Goal: Information Seeking & Learning: Learn about a topic

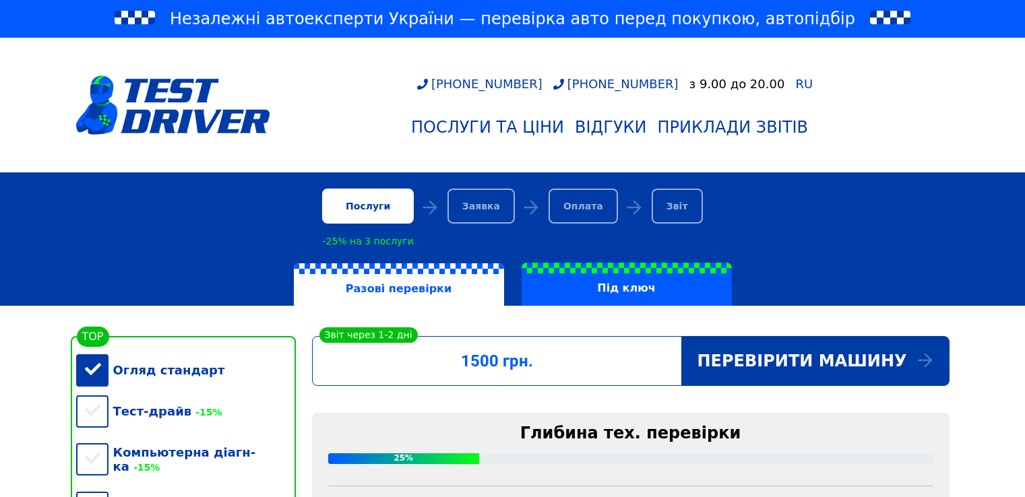
scroll to position [337, 0]
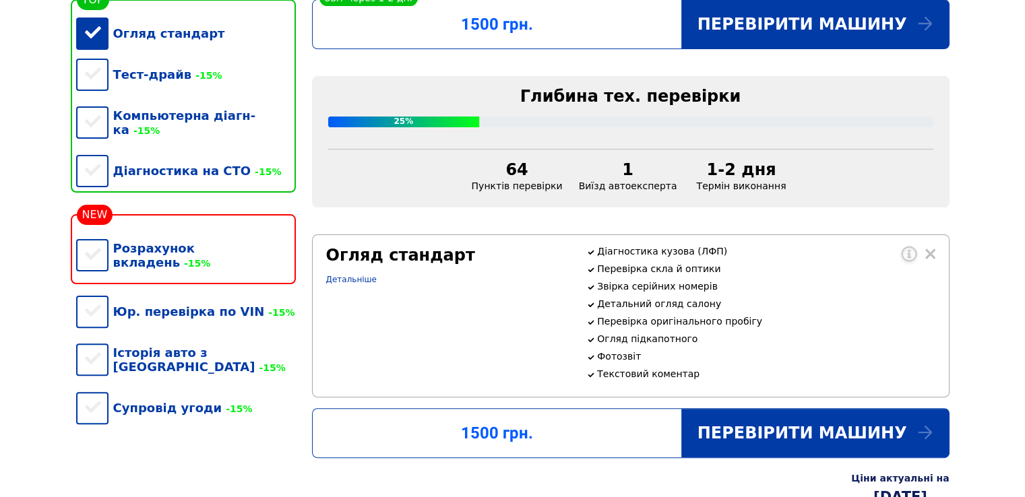
click at [91, 35] on div "Огляд стандарт" at bounding box center [186, 33] width 220 height 41
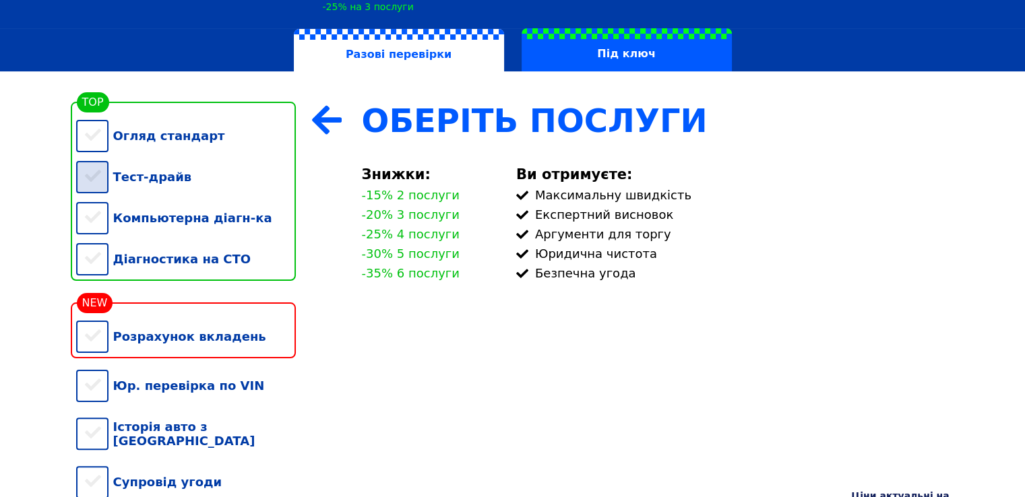
click at [94, 187] on div "Тест-драйв" at bounding box center [186, 176] width 220 height 41
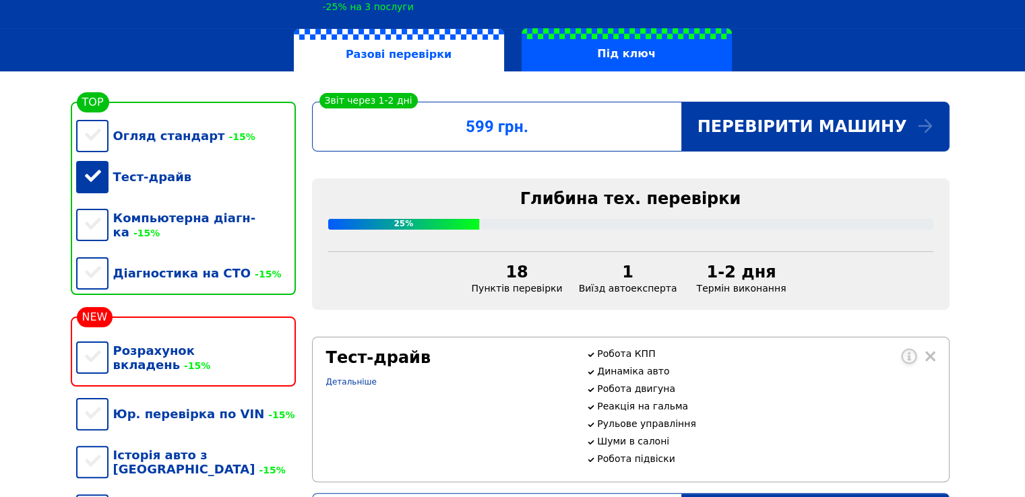
scroll to position [318, 0]
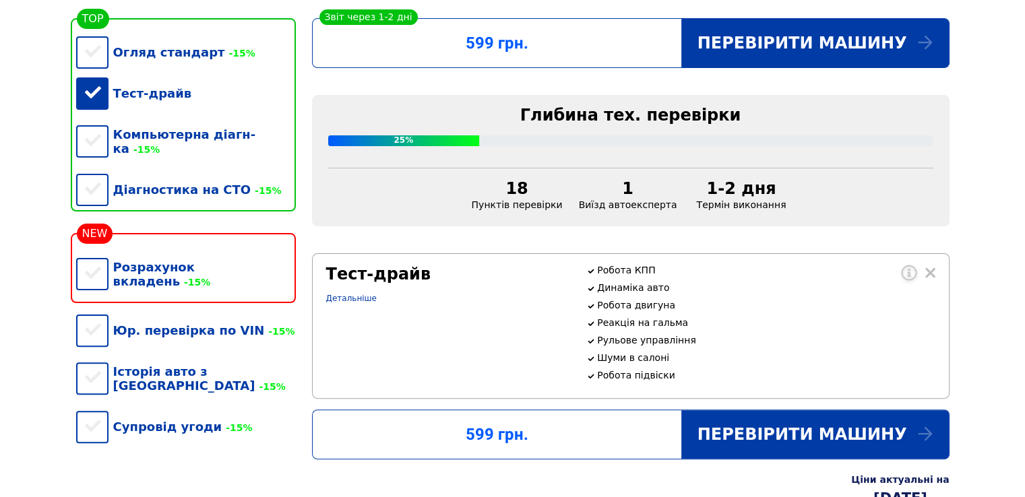
click at [92, 108] on div "Тест-драйв" at bounding box center [186, 93] width 220 height 41
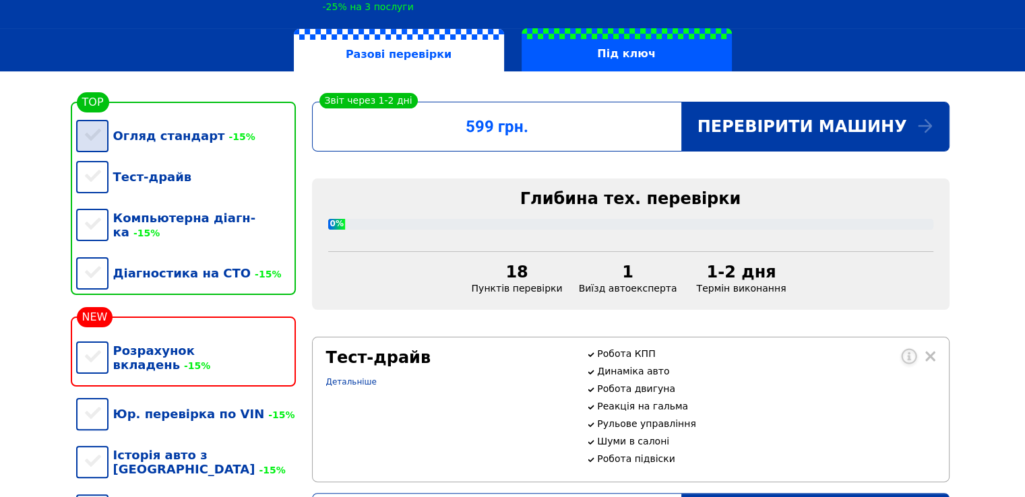
click at [92, 144] on div "Огляд стандарт -15%" at bounding box center [186, 135] width 220 height 41
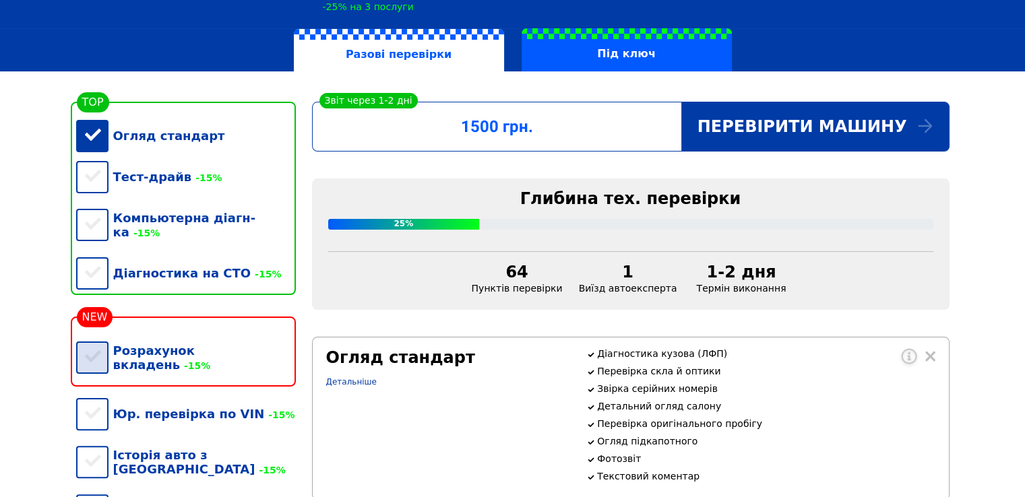
scroll to position [337, 0]
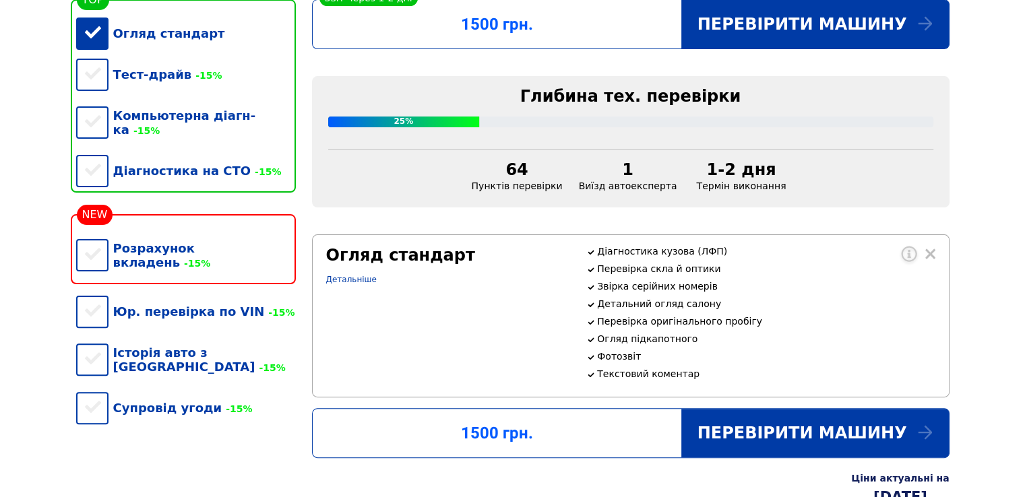
click at [94, 54] on div "Огляд стандарт" at bounding box center [186, 33] width 220 height 41
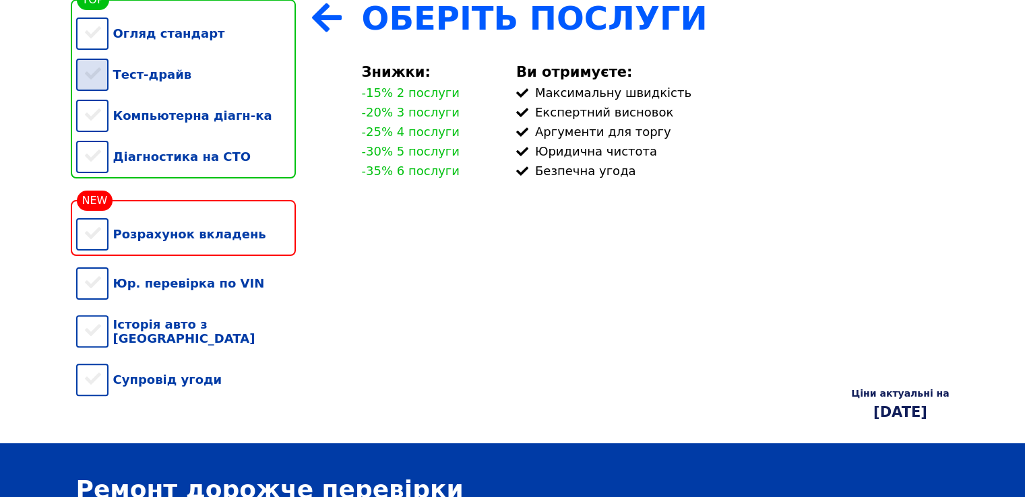
scroll to position [234, 0]
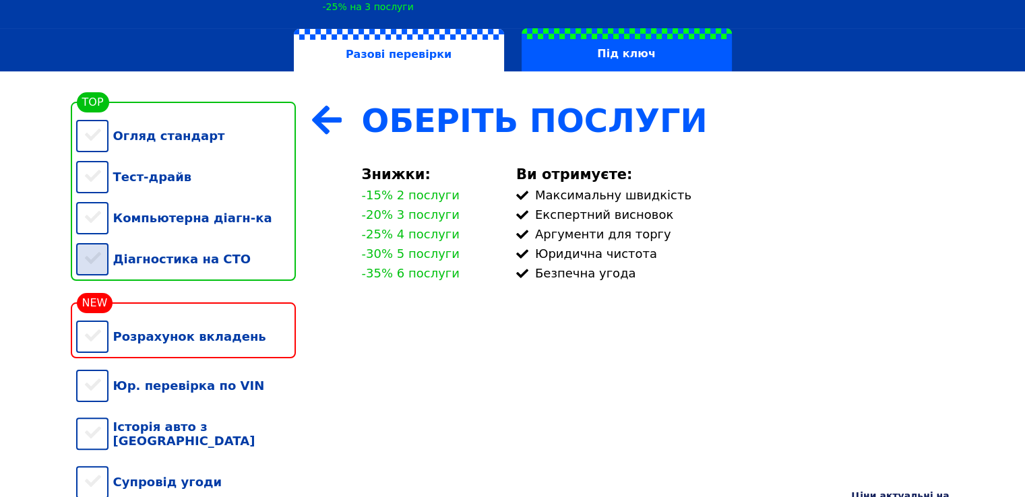
click at [98, 258] on div "Діагностика на СТО" at bounding box center [186, 259] width 220 height 41
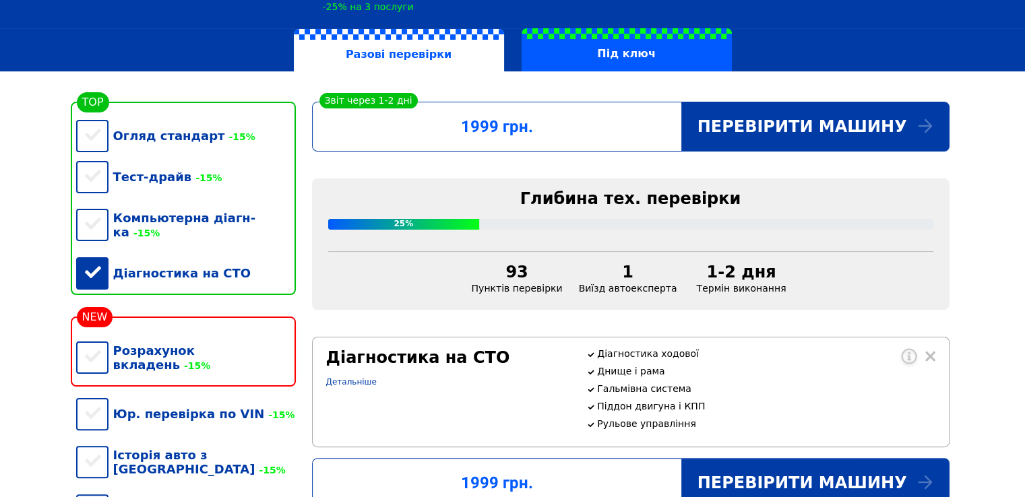
scroll to position [280, 0]
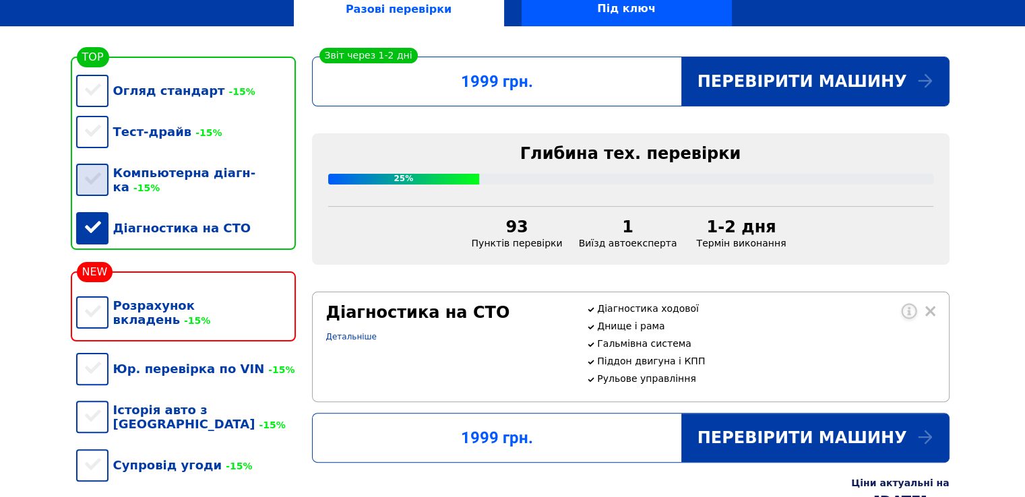
click at [105, 182] on div "Компьютерна діагн-ка -15%" at bounding box center [186, 179] width 220 height 55
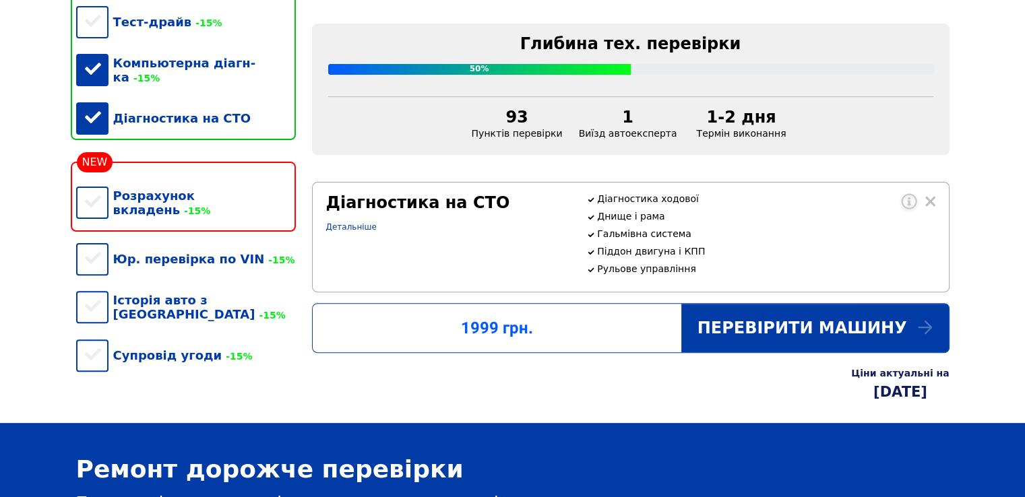
click at [90, 133] on div "Діагностика на СТО" at bounding box center [186, 118] width 220 height 41
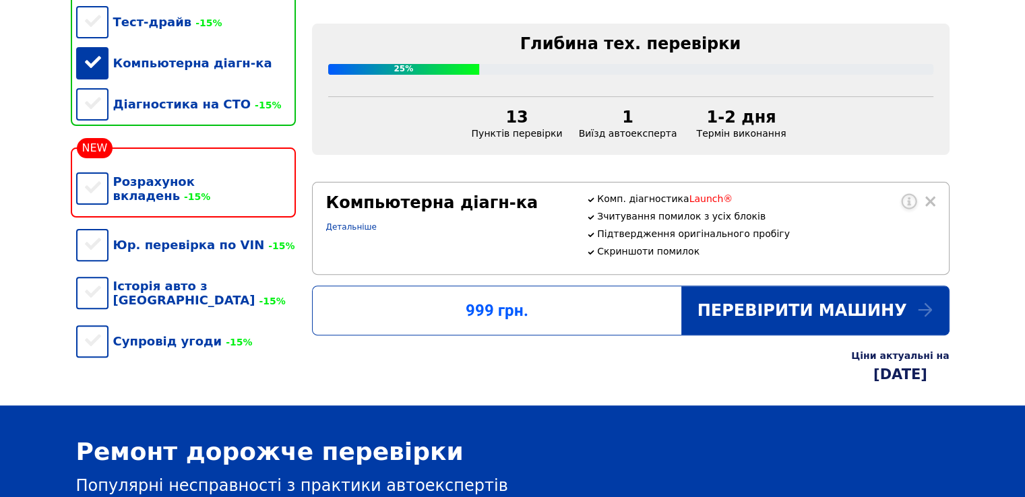
scroll to position [260, 0]
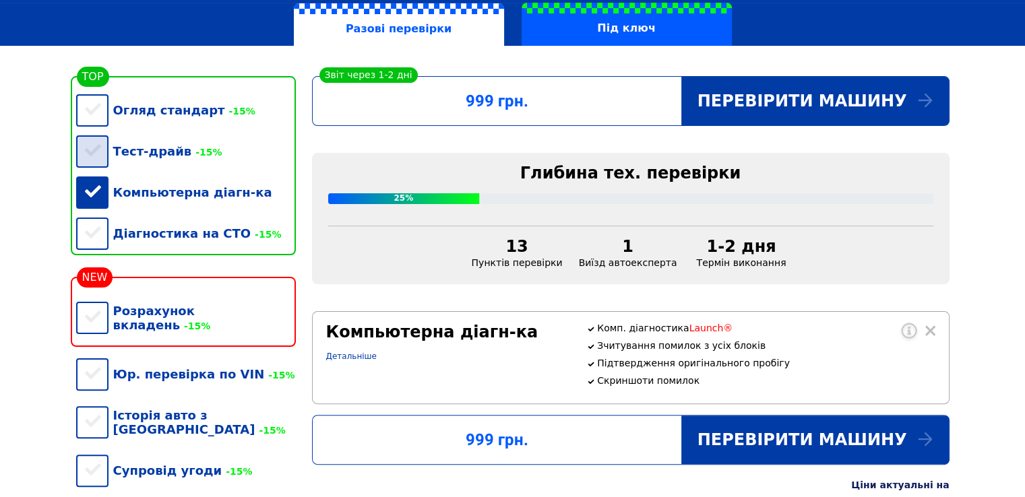
click at [92, 157] on div "Тест-драйв -15%" at bounding box center [186, 151] width 220 height 41
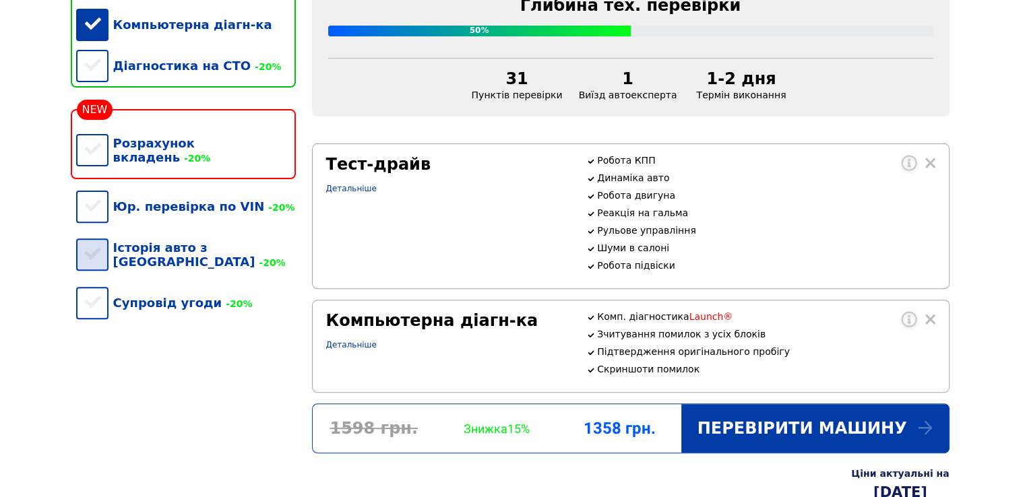
click at [89, 239] on div "Історія авто з [GEOGRAPHIC_DATA] -20%" at bounding box center [186, 254] width 220 height 55
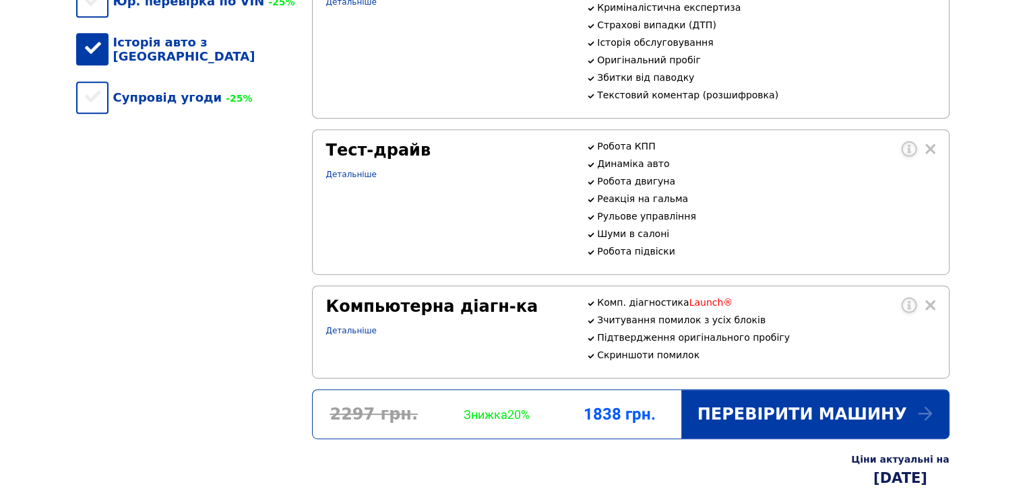
click at [90, 47] on div "Історія авто з [GEOGRAPHIC_DATA]" at bounding box center [186, 49] width 220 height 55
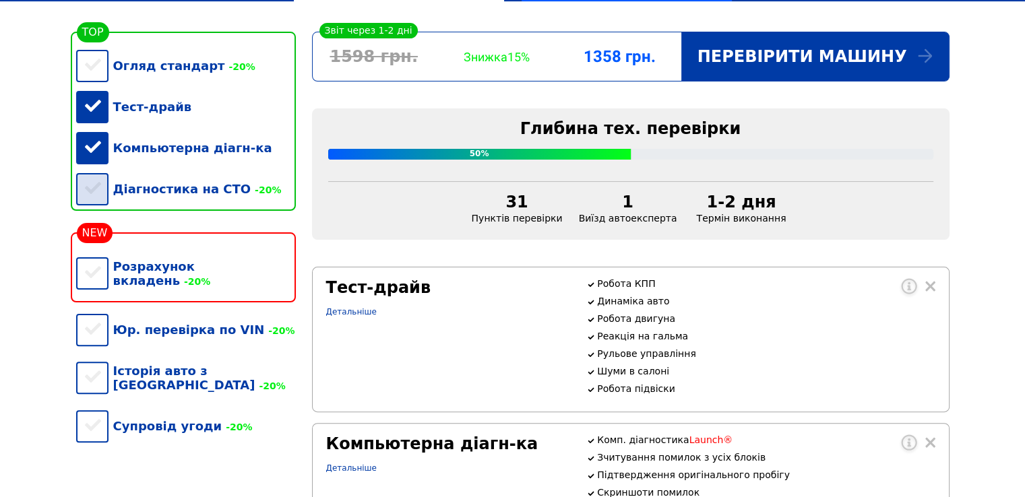
scroll to position [293, 0]
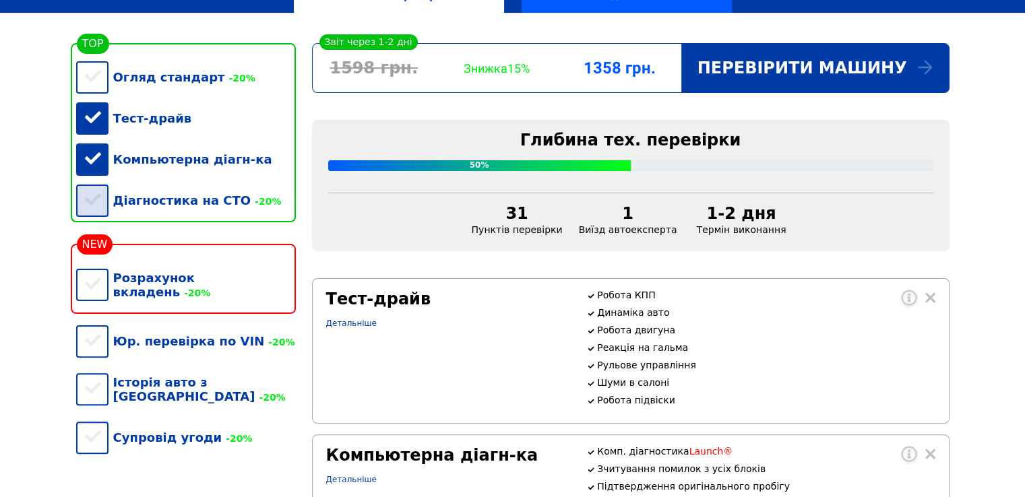
click at [103, 200] on div "Діагностика на СТО -20%" at bounding box center [186, 200] width 220 height 41
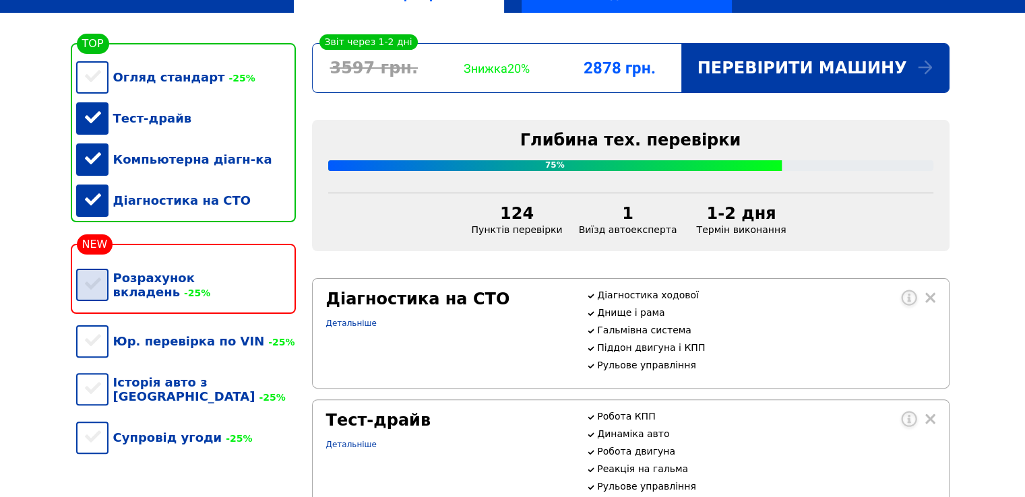
click at [92, 299] on div "Розрахунок вкладень -25%" at bounding box center [186, 284] width 220 height 55
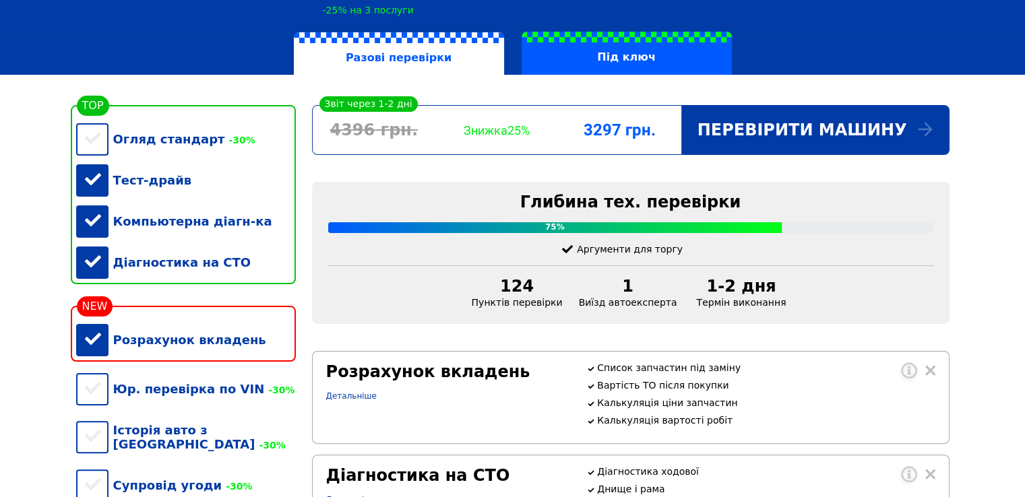
scroll to position [226, 0]
